Goal: Find specific page/section: Find specific page/section

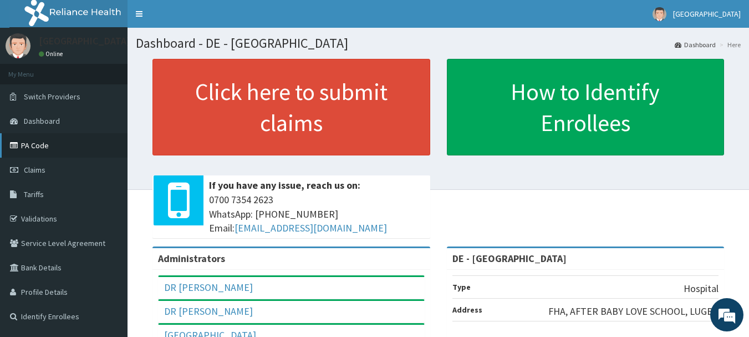
click at [26, 143] on link "PA Code" at bounding box center [64, 145] width 128 height 24
click at [33, 140] on link "PA Code" at bounding box center [64, 145] width 128 height 24
